Goal: Information Seeking & Learning: Find specific page/section

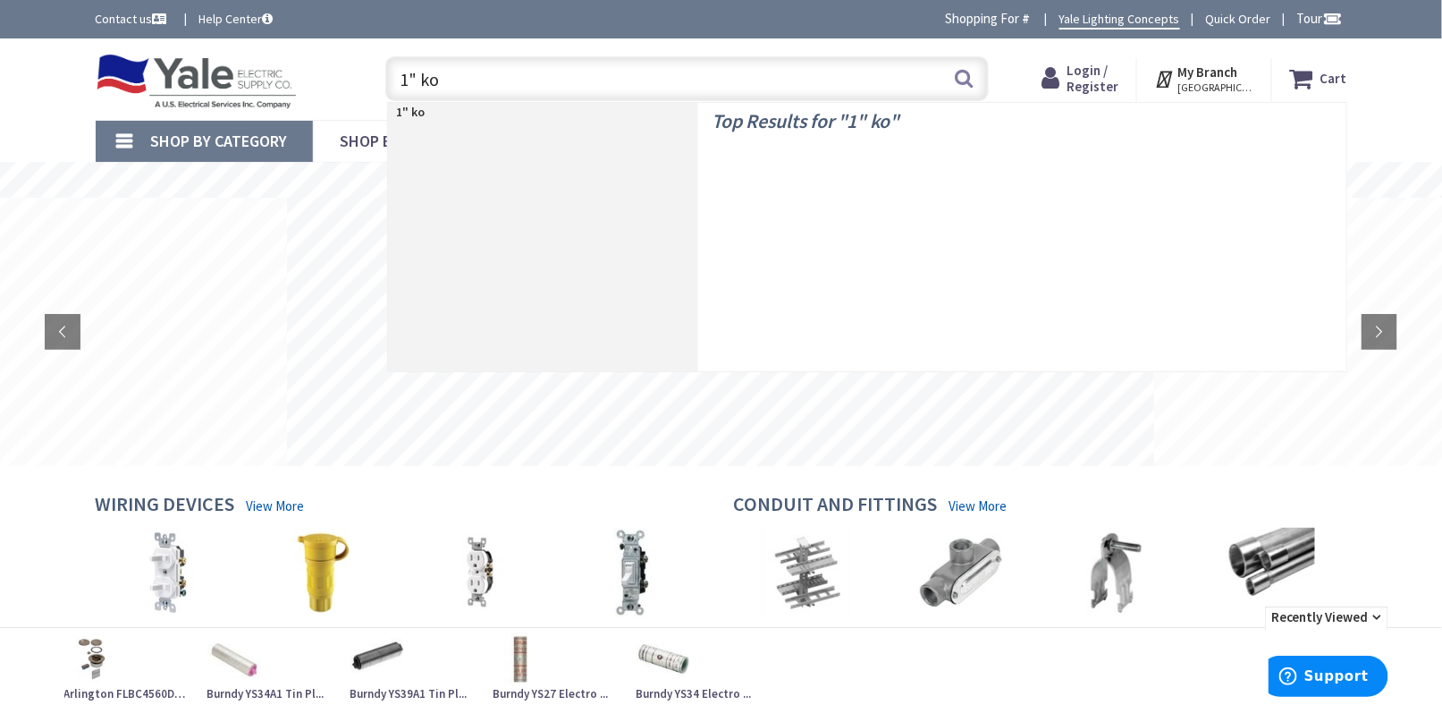
type input "1" kos"
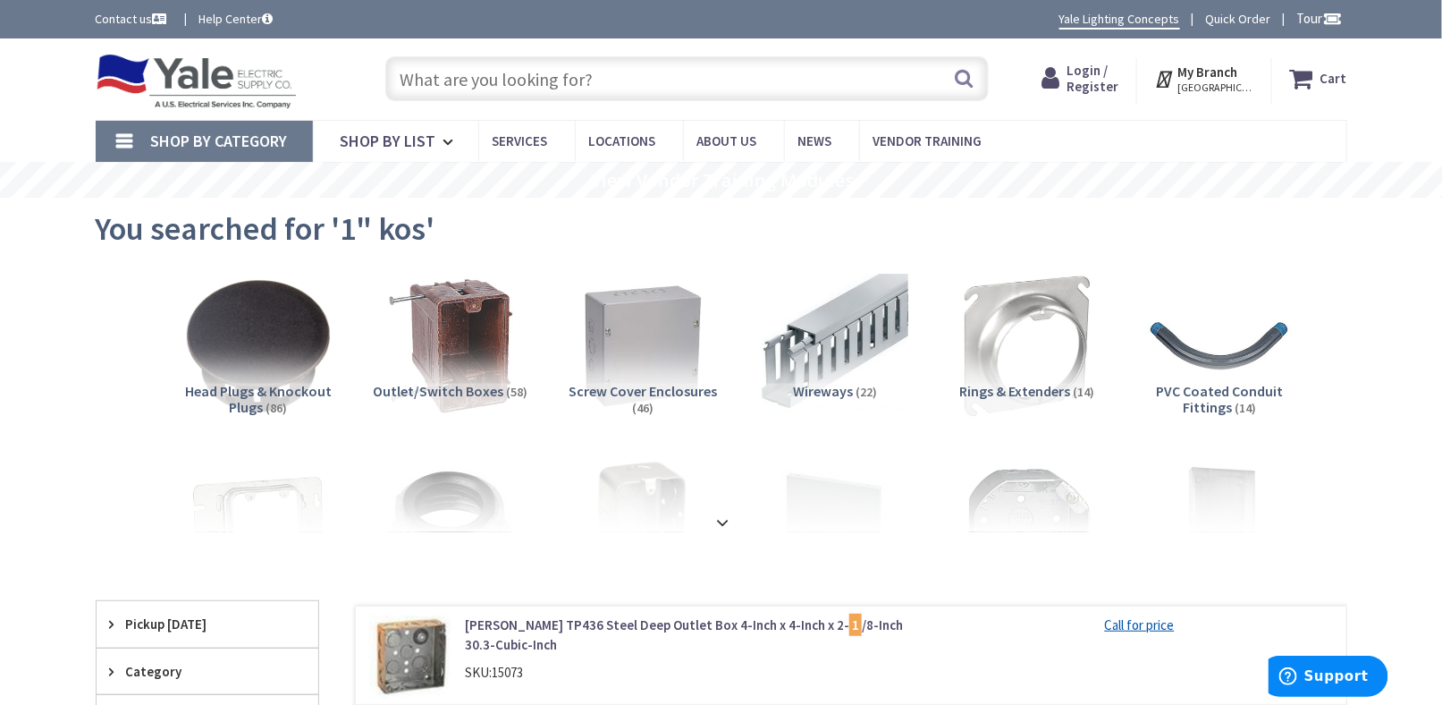
click at [424, 92] on input "text" at bounding box center [687, 78] width 604 height 45
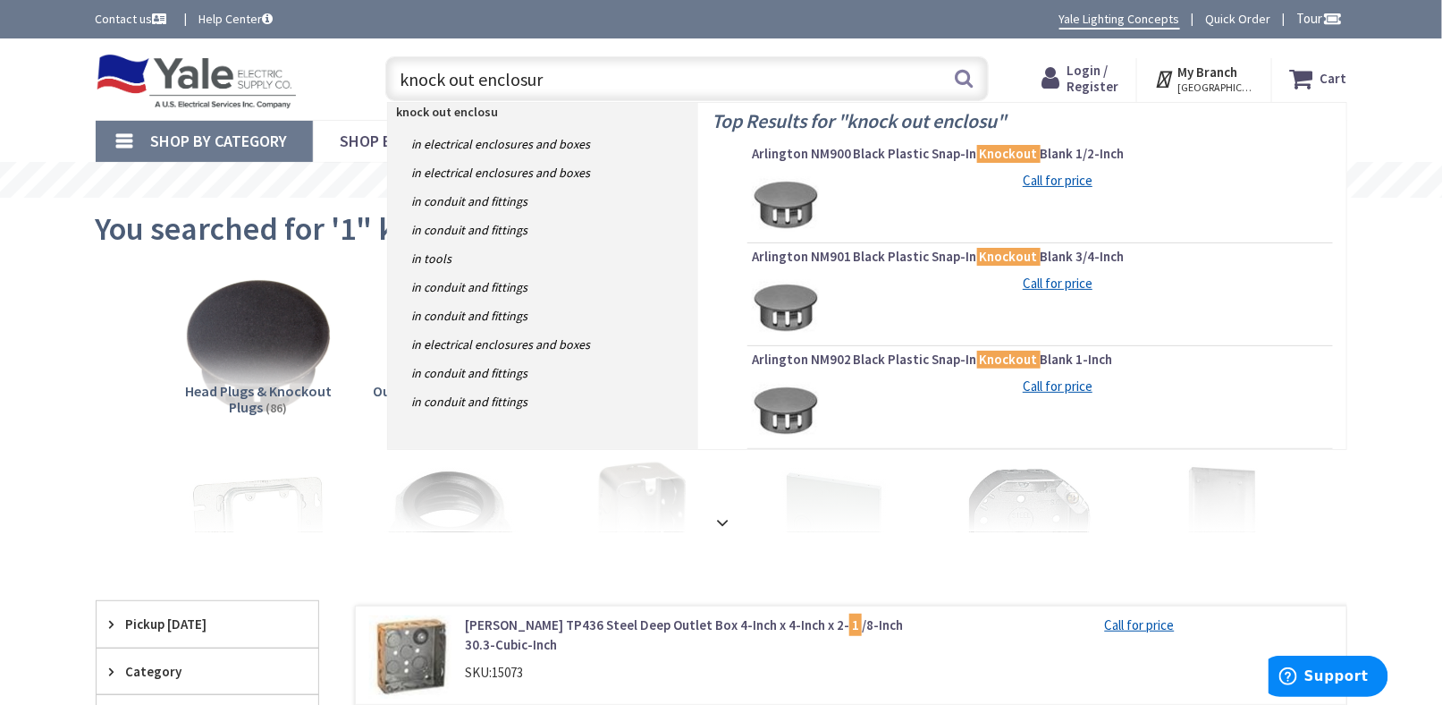
type input "knock out enclosure"
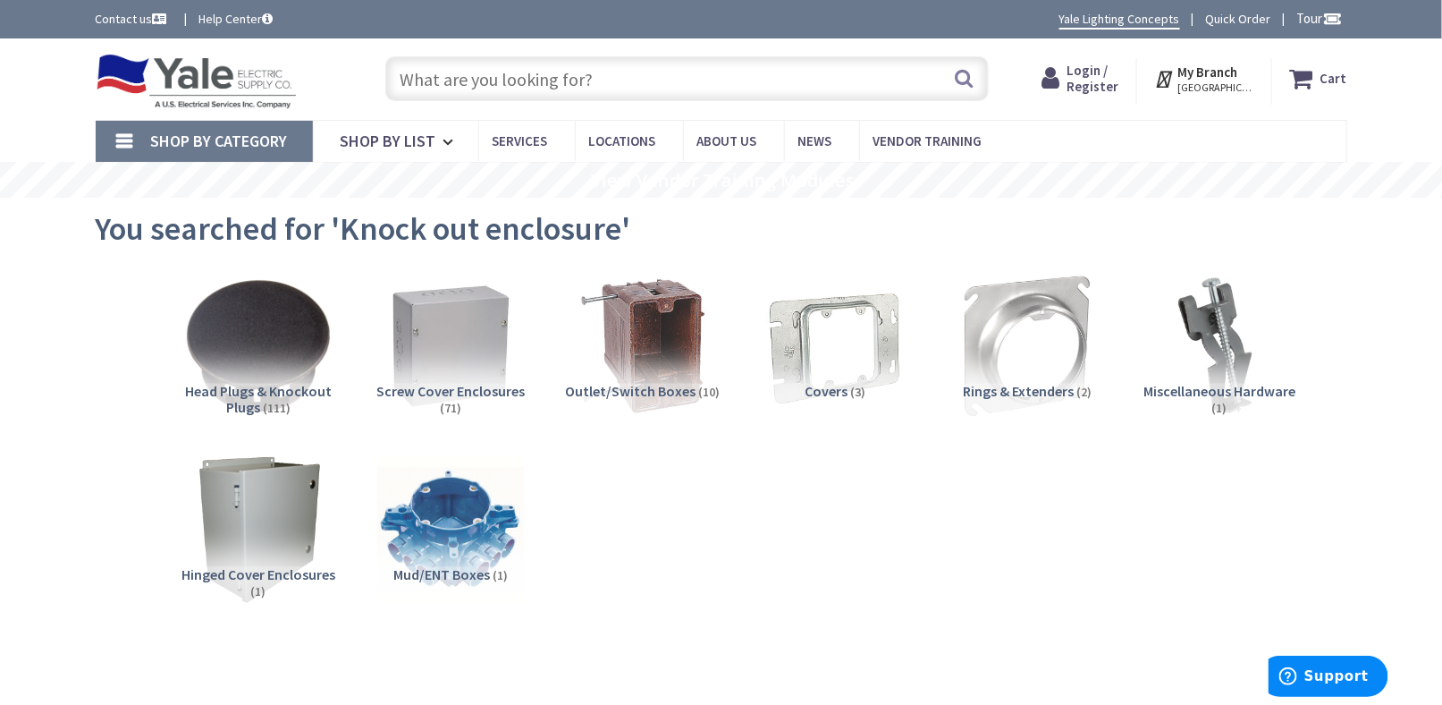
click at [467, 71] on input "text" at bounding box center [687, 78] width 604 height 45
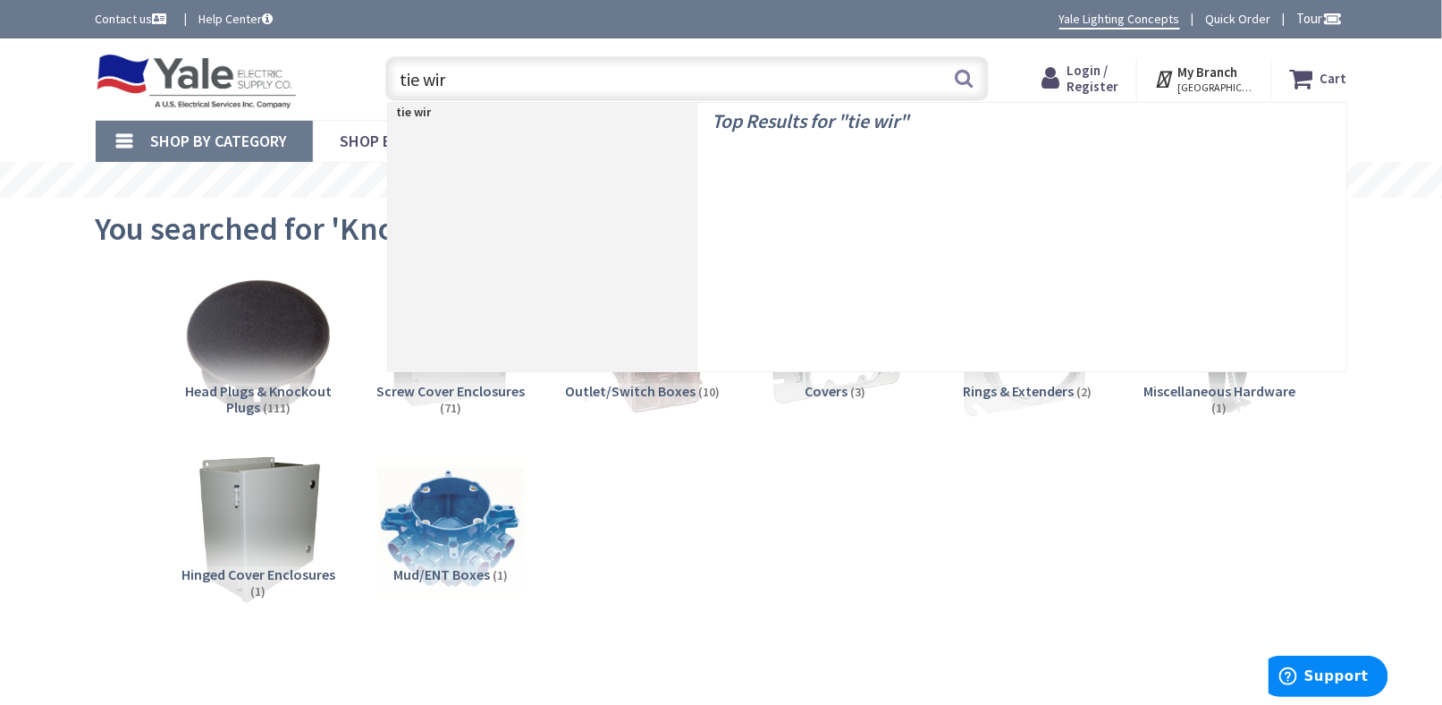
type input "tie wire"
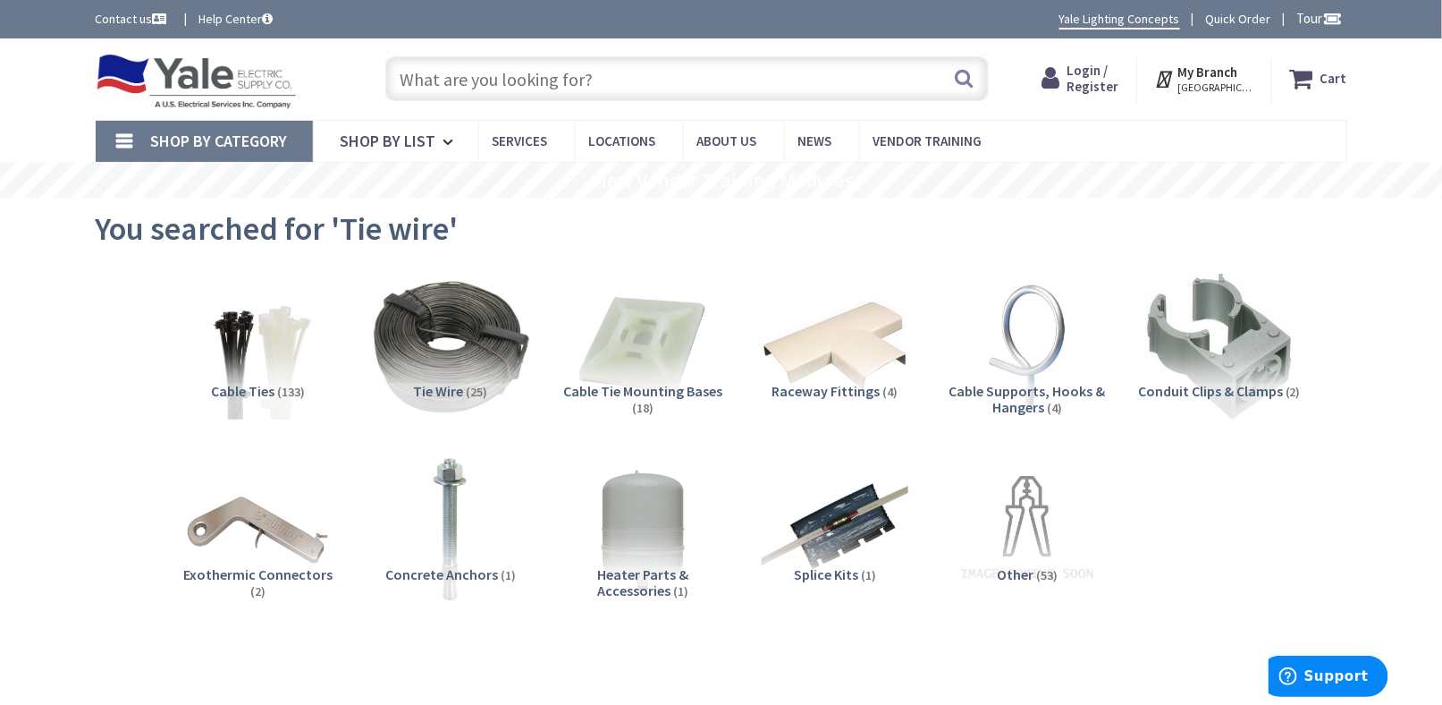
click at [492, 340] on img at bounding box center [450, 346] width 162 height 162
